Goal: Transaction & Acquisition: Purchase product/service

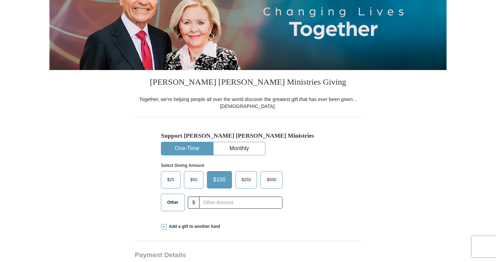
scroll to position [139, 0]
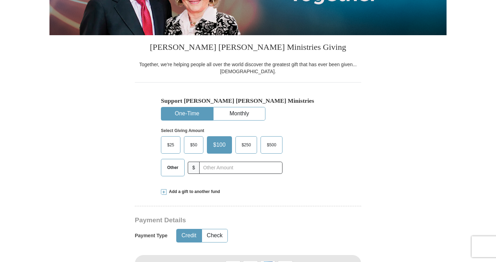
click at [173, 167] on span "Other" at bounding box center [173, 167] width 18 height 10
click at [0, 0] on input "Other" at bounding box center [0, 0] width 0 height 0
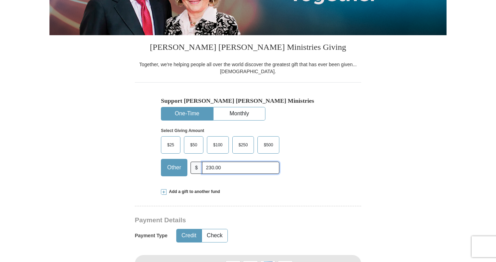
scroll to position [279, 0]
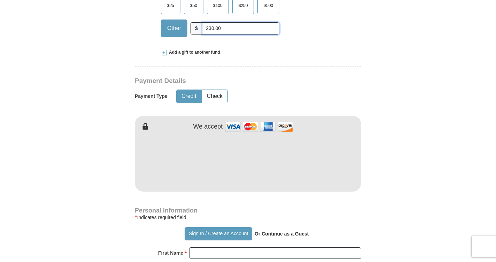
type input "230.00"
click at [410, 165] on form "Already have an account? Sign in for faster giving. Don't have an account? Crea…" at bounding box center [247, 176] width 397 height 855
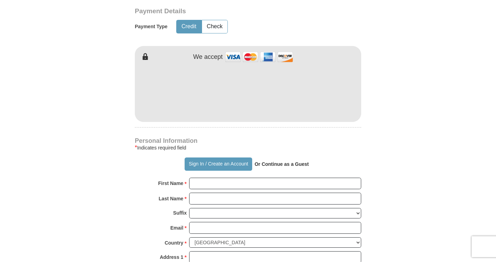
scroll to position [383, 0]
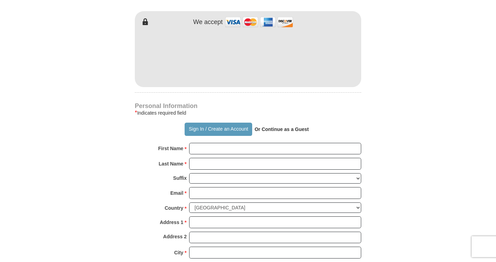
click at [424, 122] on form "Already have an account? Sign in for faster giving. Don't have an account? Crea…" at bounding box center [247, 71] width 397 height 855
click at [198, 148] on input "First Name *" at bounding box center [275, 149] width 172 height 12
type input "[PERSON_NAME]"
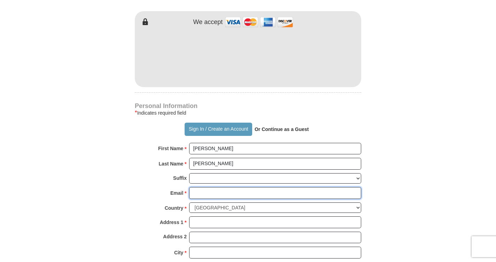
type input "[EMAIL_ADDRESS][DOMAIN_NAME]"
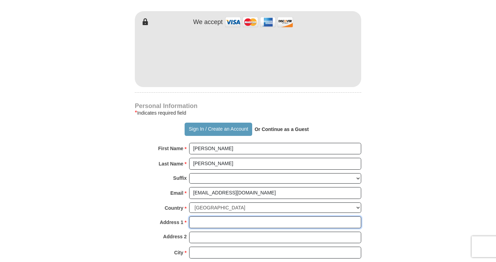
type input "po box 6192"
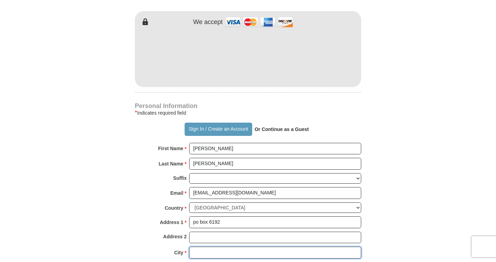
type input "Frisco"
select select "[GEOGRAPHIC_DATA]"
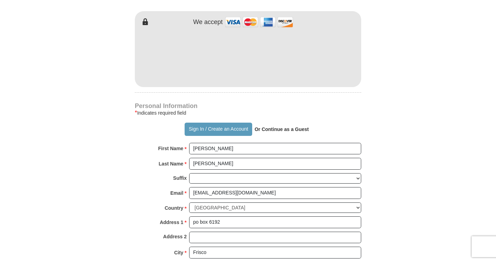
type input "75036"
type input "4702268453"
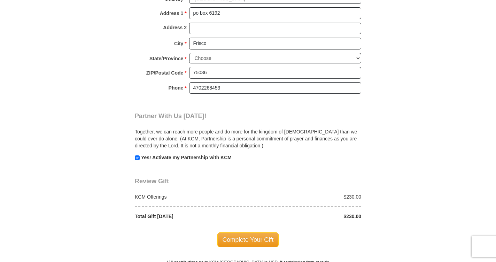
scroll to position [662, 0]
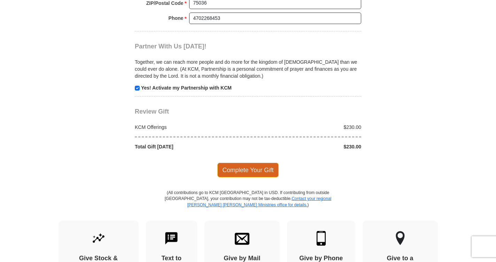
click at [243, 171] on span "Complete Your Gift" at bounding box center [248, 170] width 62 height 15
